Goal: Book appointment/travel/reservation

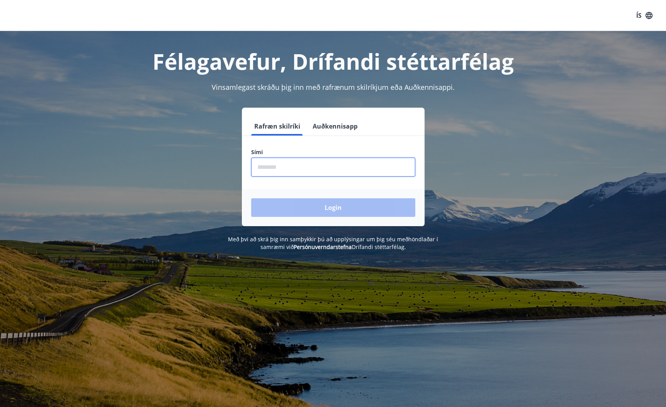
click at [318, 165] on input "phone" at bounding box center [333, 166] width 164 height 19
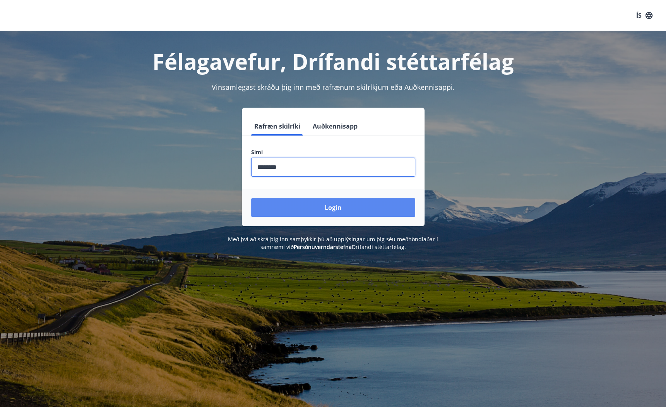
type input "********"
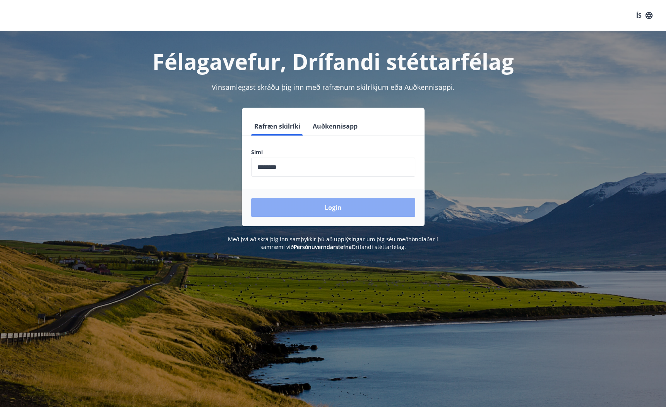
click at [336, 205] on button "Login" at bounding box center [333, 207] width 164 height 19
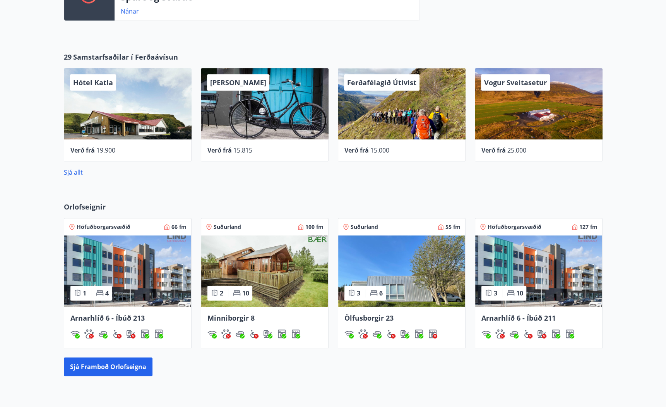
scroll to position [279, 0]
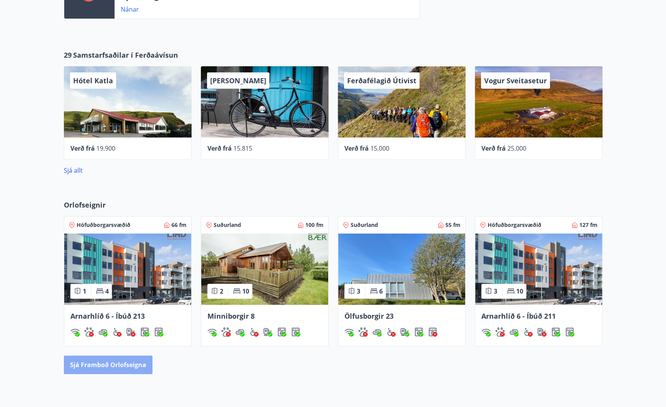
click at [141, 368] on button "Sjá framboð orlofseigna" at bounding box center [108, 364] width 89 height 19
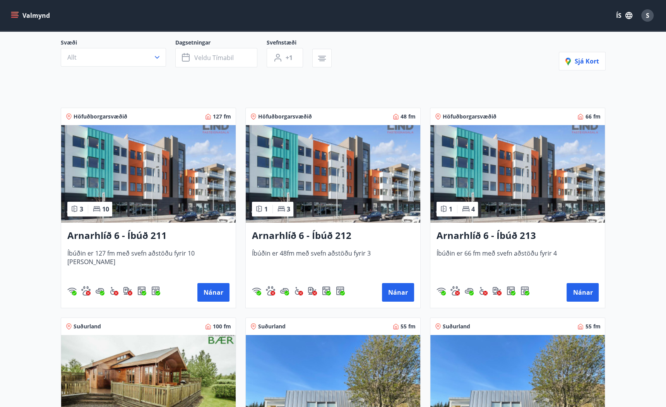
scroll to position [124, 0]
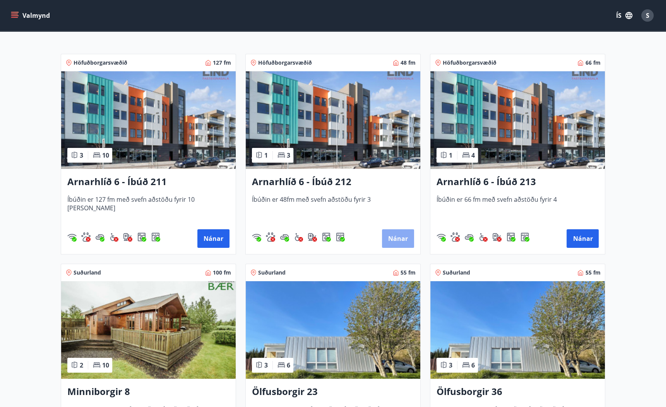
click at [393, 238] on button "Nánar" at bounding box center [398, 238] width 32 height 19
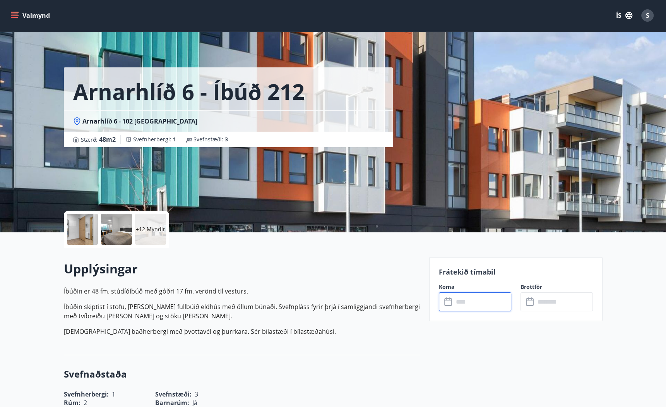
click at [479, 303] on input "text" at bounding box center [482, 301] width 58 height 19
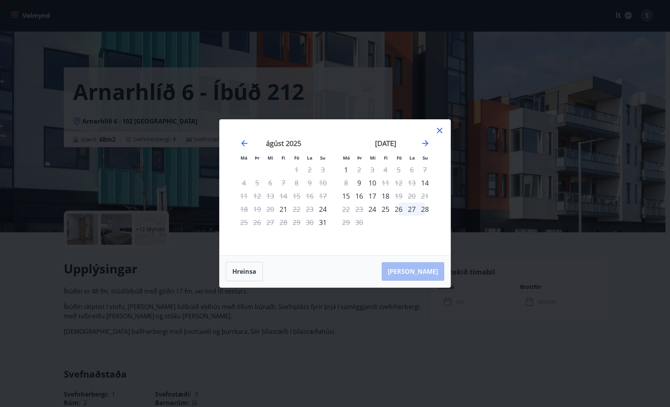
click at [372, 193] on div "17" at bounding box center [372, 195] width 13 height 13
click at [387, 193] on div "18" at bounding box center [385, 195] width 13 height 13
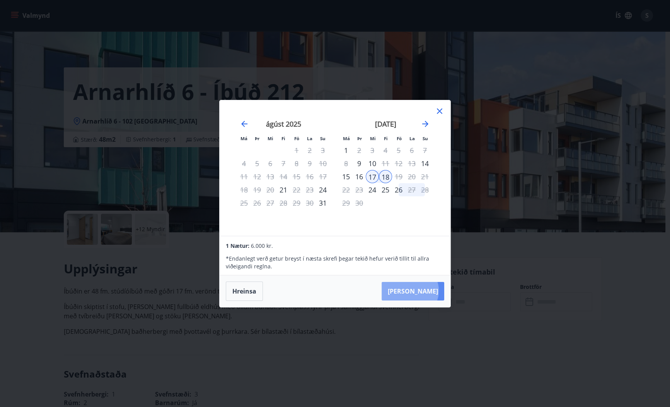
click at [434, 291] on button "[PERSON_NAME]" at bounding box center [413, 291] width 63 height 19
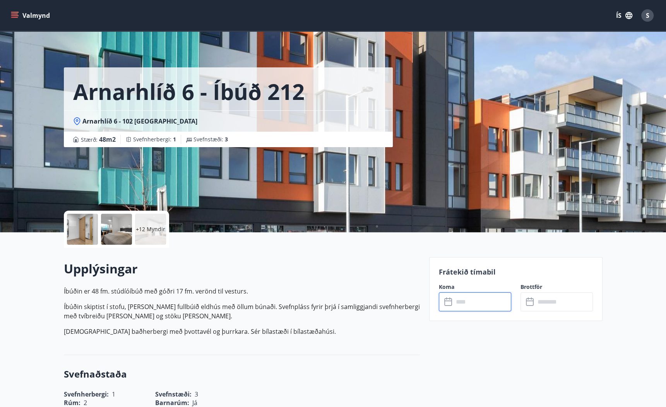
type input "******"
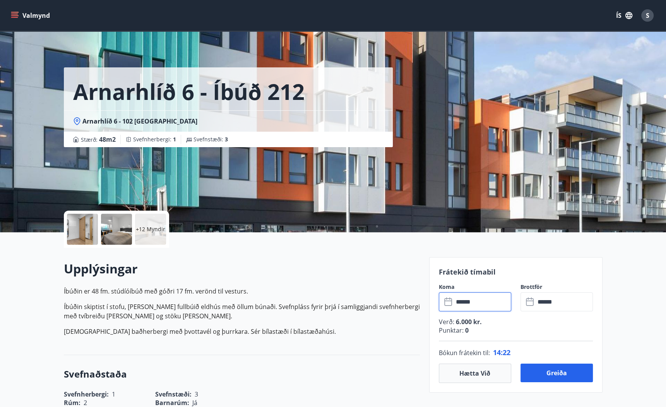
click at [650, 17] on div "S" at bounding box center [647, 15] width 12 height 12
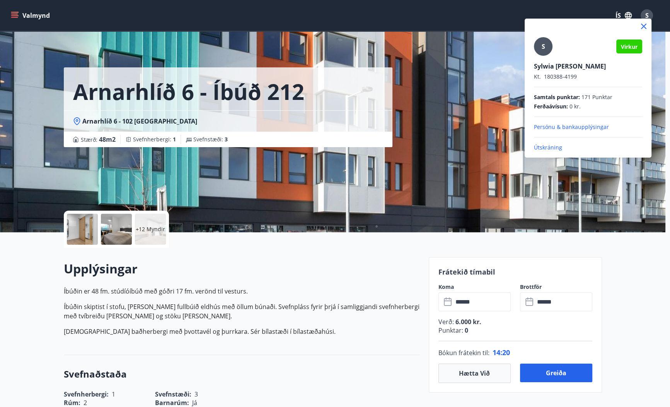
click at [645, 27] on icon at bounding box center [643, 26] width 5 height 5
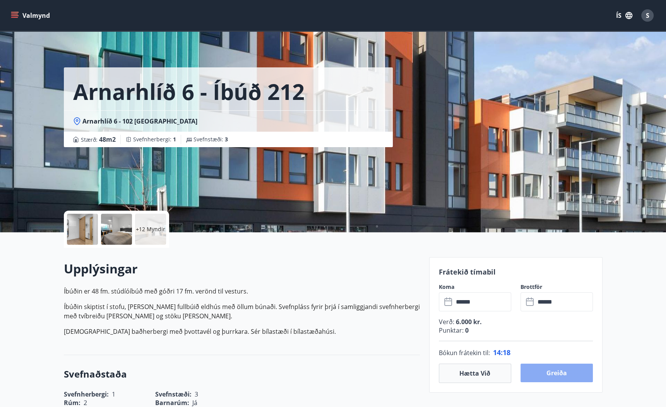
click at [564, 368] on button "Greiða" at bounding box center [556, 372] width 72 height 19
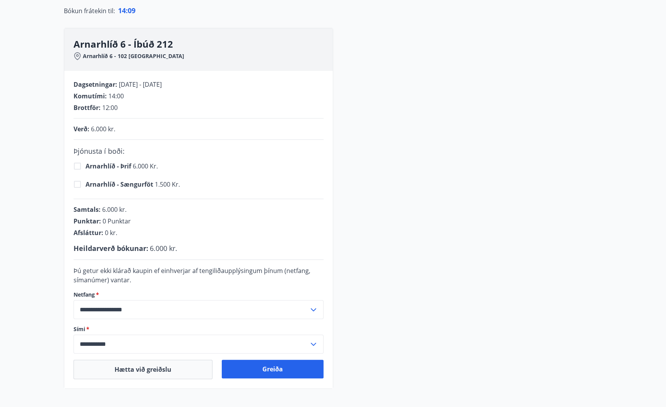
scroll to position [93, 0]
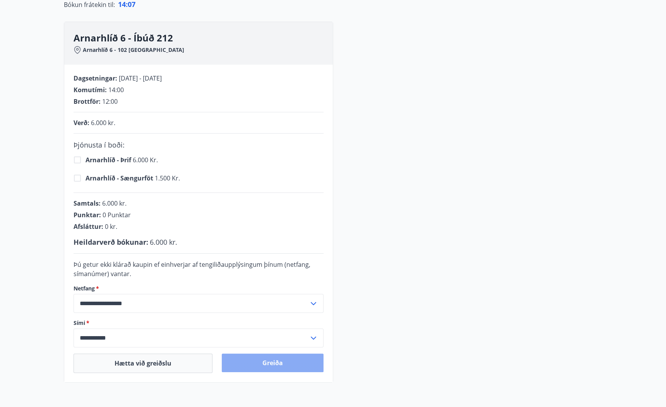
click at [279, 366] on button "Greiða" at bounding box center [273, 362] width 102 height 19
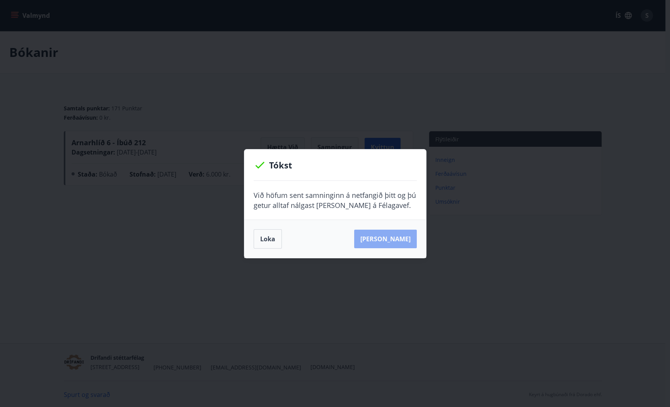
click at [408, 233] on button "Sjá samning" at bounding box center [385, 238] width 63 height 19
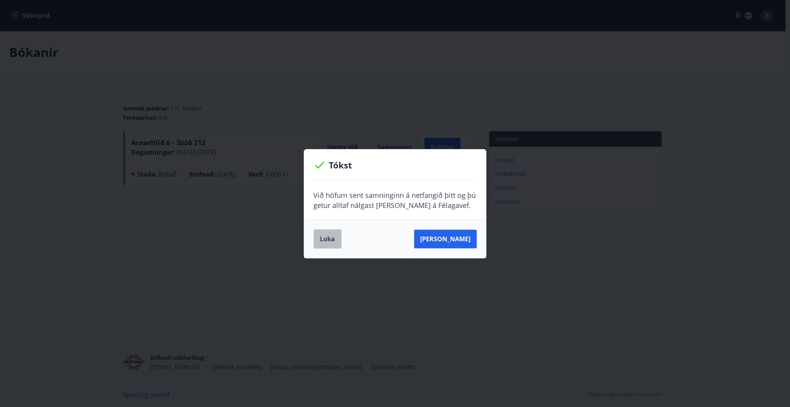
click at [323, 236] on button "Loka" at bounding box center [327, 238] width 28 height 19
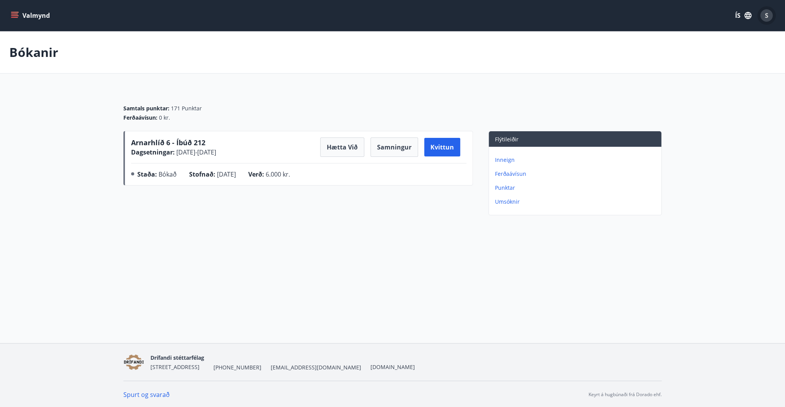
click at [670, 11] on div "S" at bounding box center [767, 15] width 12 height 12
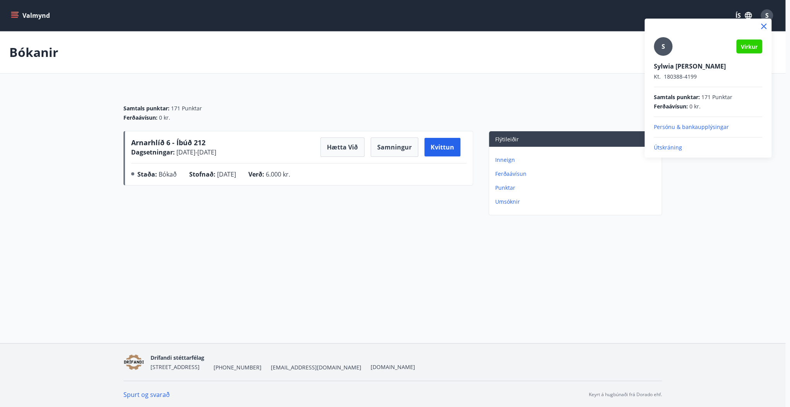
click at [670, 144] on p "Útskráning" at bounding box center [708, 148] width 108 height 8
